Goal: Information Seeking & Learning: Check status

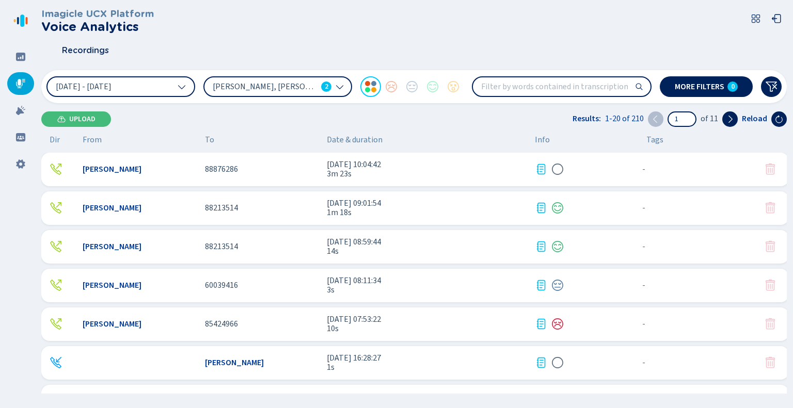
click at [508, 83] on input "search" at bounding box center [562, 86] width 178 height 19
type input "84645541"
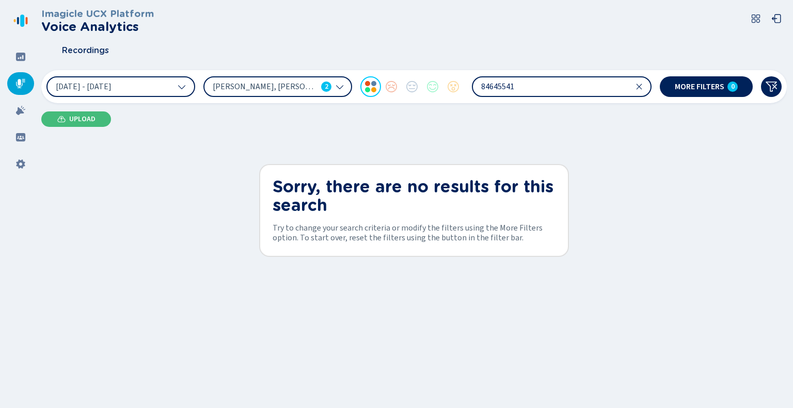
click at [338, 89] on icon at bounding box center [340, 87] width 8 height 8
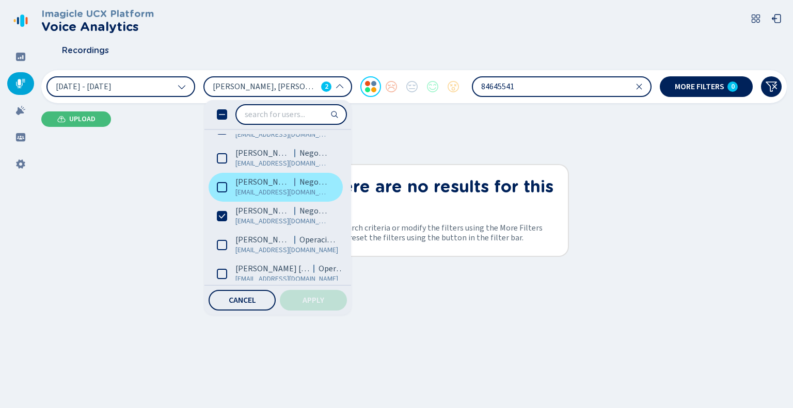
scroll to position [155, 0]
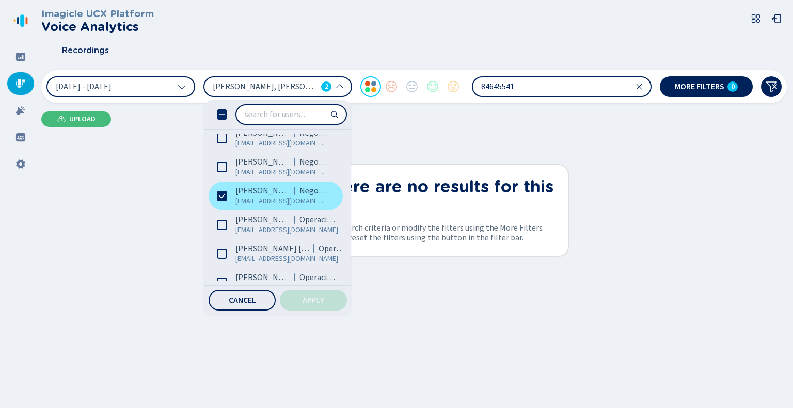
click at [221, 192] on icon at bounding box center [222, 196] width 10 height 10
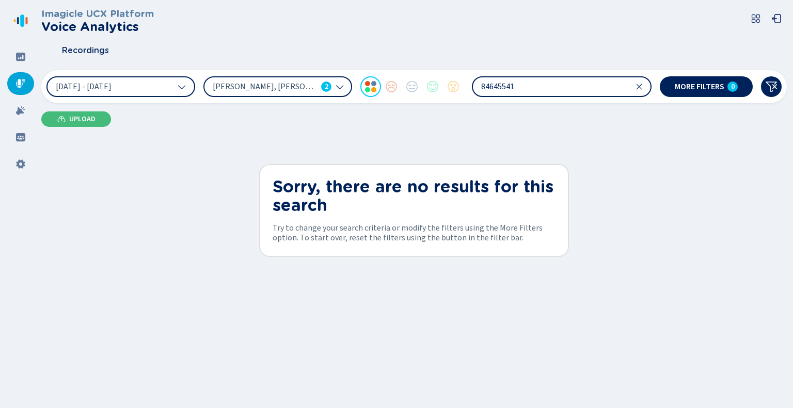
click at [564, 86] on input "84645541" at bounding box center [562, 86] width 178 height 19
click at [338, 86] on icon at bounding box center [339, 87] width 7 height 4
click at [23, 111] on icon at bounding box center [20, 110] width 10 height 10
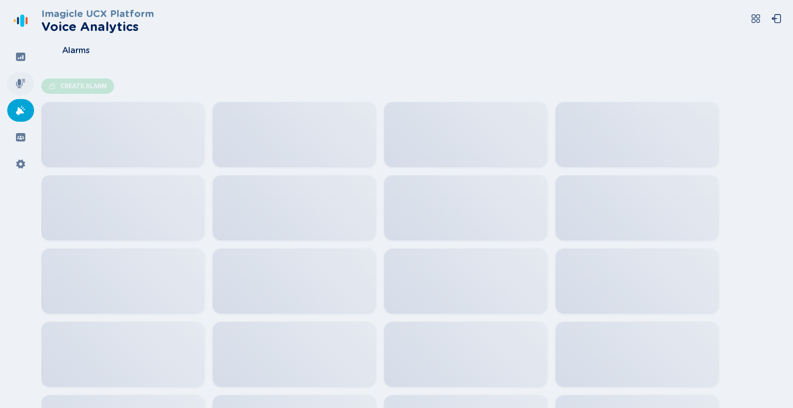
click at [23, 86] on icon at bounding box center [20, 83] width 10 height 10
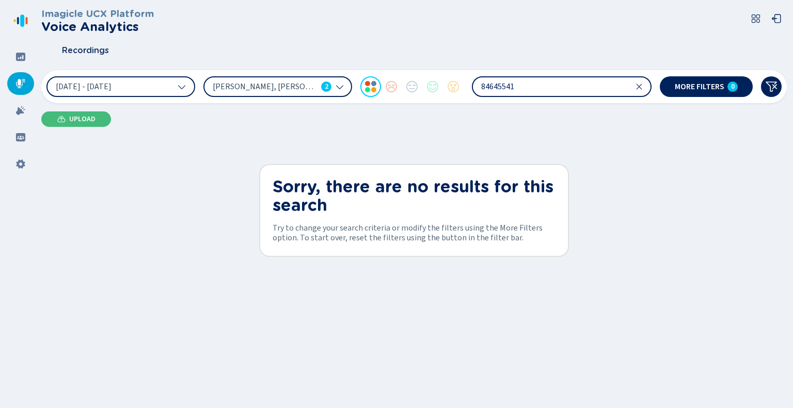
click at [332, 85] on div "[PERSON_NAME], [PERSON_NAME] 2" at bounding box center [277, 86] width 149 height 21
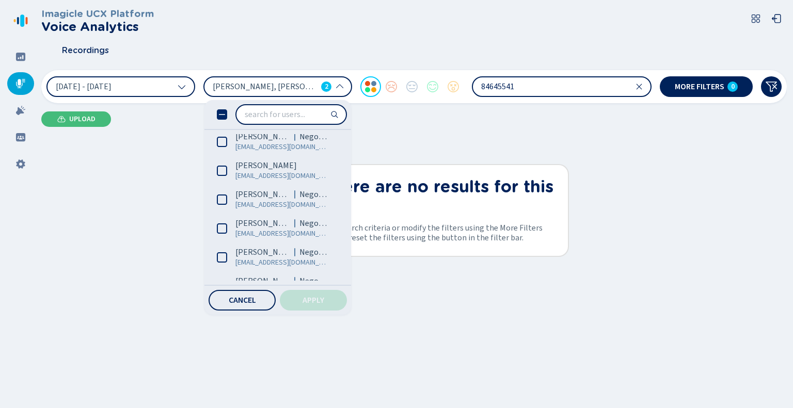
scroll to position [206, 0]
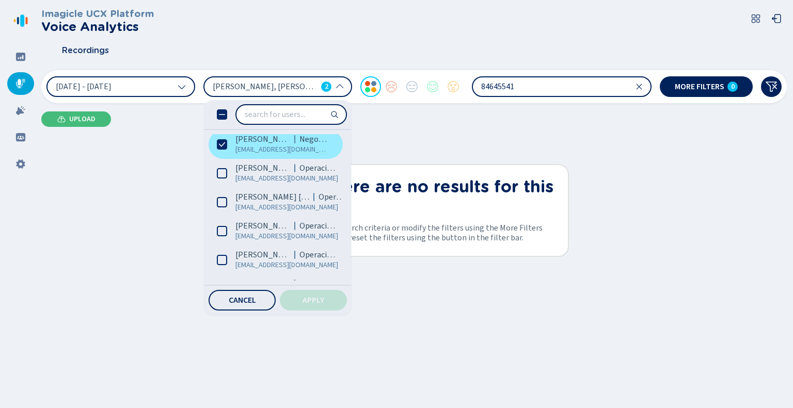
click at [227, 146] on label "[PERSON_NAME] Negocios [EMAIL_ADDRESS][DOMAIN_NAME]" at bounding box center [276, 144] width 134 height 29
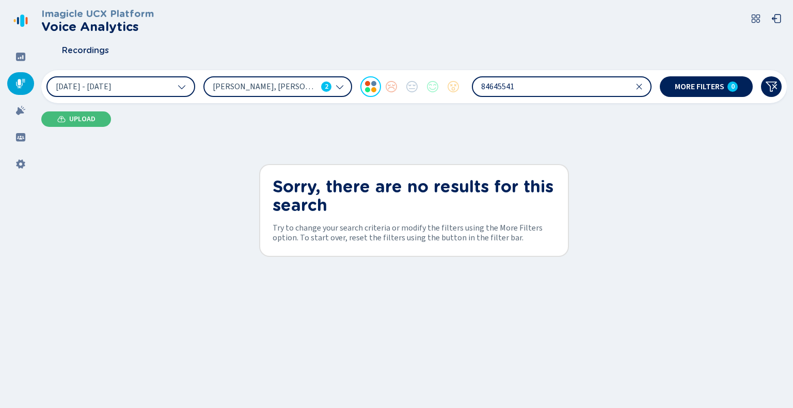
click at [204, 125] on div "Imagicle UCX Platform Voice Analytics Recordings [DATE] - [DATE] [PERSON_NAME],…" at bounding box center [413, 201] width 745 height 402
click at [562, 110] on div "Imagicle UCX Platform Voice Analytics Recordings [DATE] - [DATE] [PERSON_NAME],…" at bounding box center [413, 201] width 745 height 402
drag, startPoint x: 543, startPoint y: 86, endPoint x: 434, endPoint y: 85, distance: 109.4
click at [434, 85] on div "[DATE] - [DATE] [PERSON_NAME], [PERSON_NAME] 2 84645541" at bounding box center [348, 86] width 605 height 21
click at [339, 86] on icon at bounding box center [340, 87] width 8 height 8
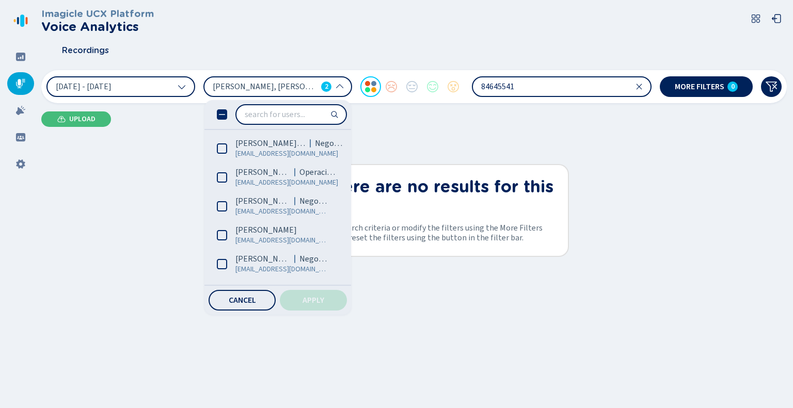
click at [8, 81] on div at bounding box center [20, 83] width 27 height 23
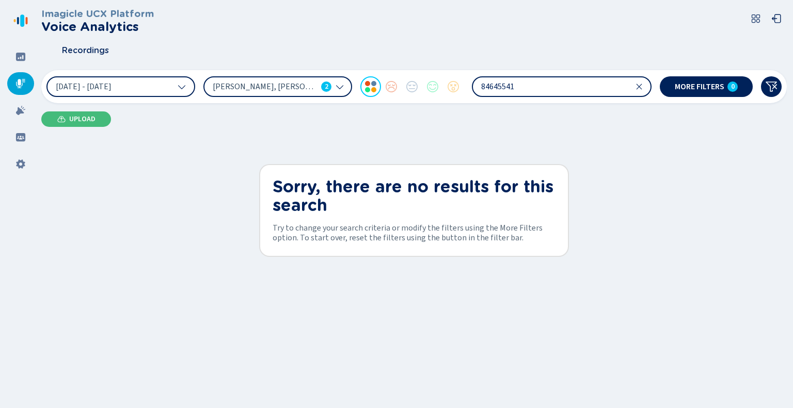
click at [342, 89] on icon at bounding box center [340, 87] width 8 height 8
drag, startPoint x: 531, startPoint y: 83, endPoint x: 427, endPoint y: 77, distance: 103.9
click at [427, 77] on div "[DATE] - [DATE] [PERSON_NAME], [PERSON_NAME] 2 84645541" at bounding box center [348, 86] width 605 height 21
